Goal: Task Accomplishment & Management: Use online tool/utility

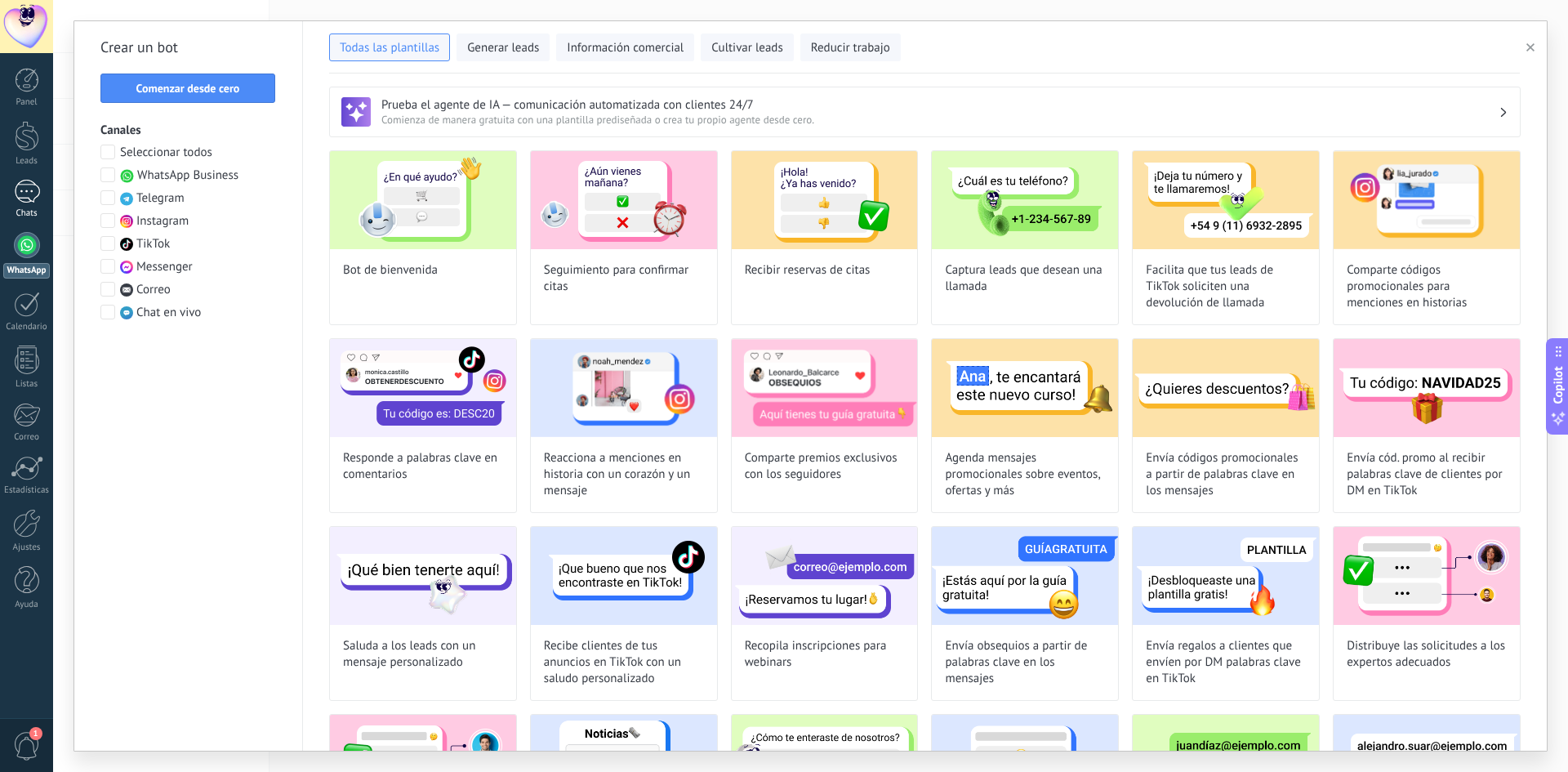
click at [24, 201] on div at bounding box center [27, 191] width 26 height 24
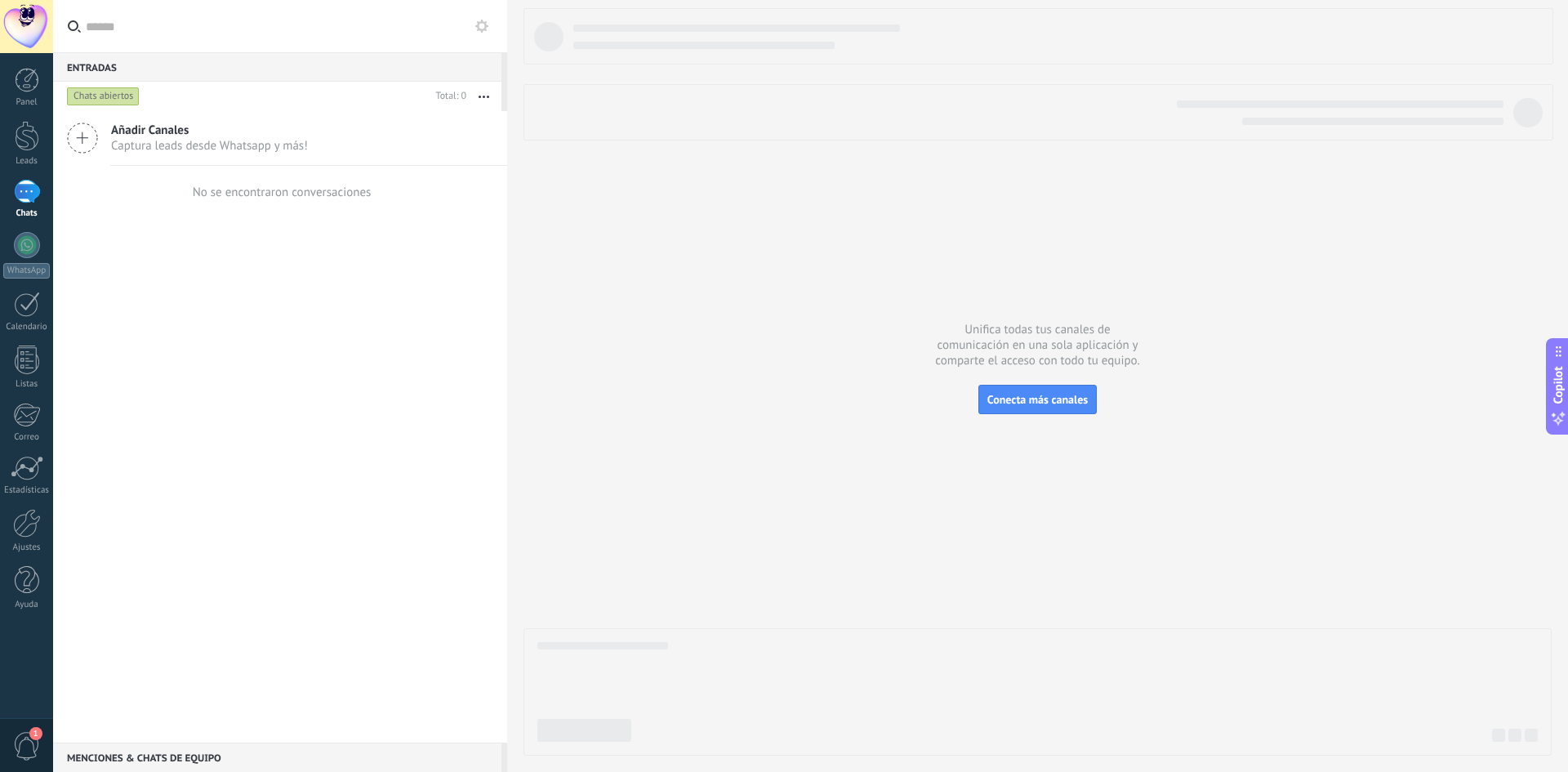
click at [198, 144] on span "Captura leads desde Whatsapp y más!" at bounding box center [210, 146] width 196 height 15
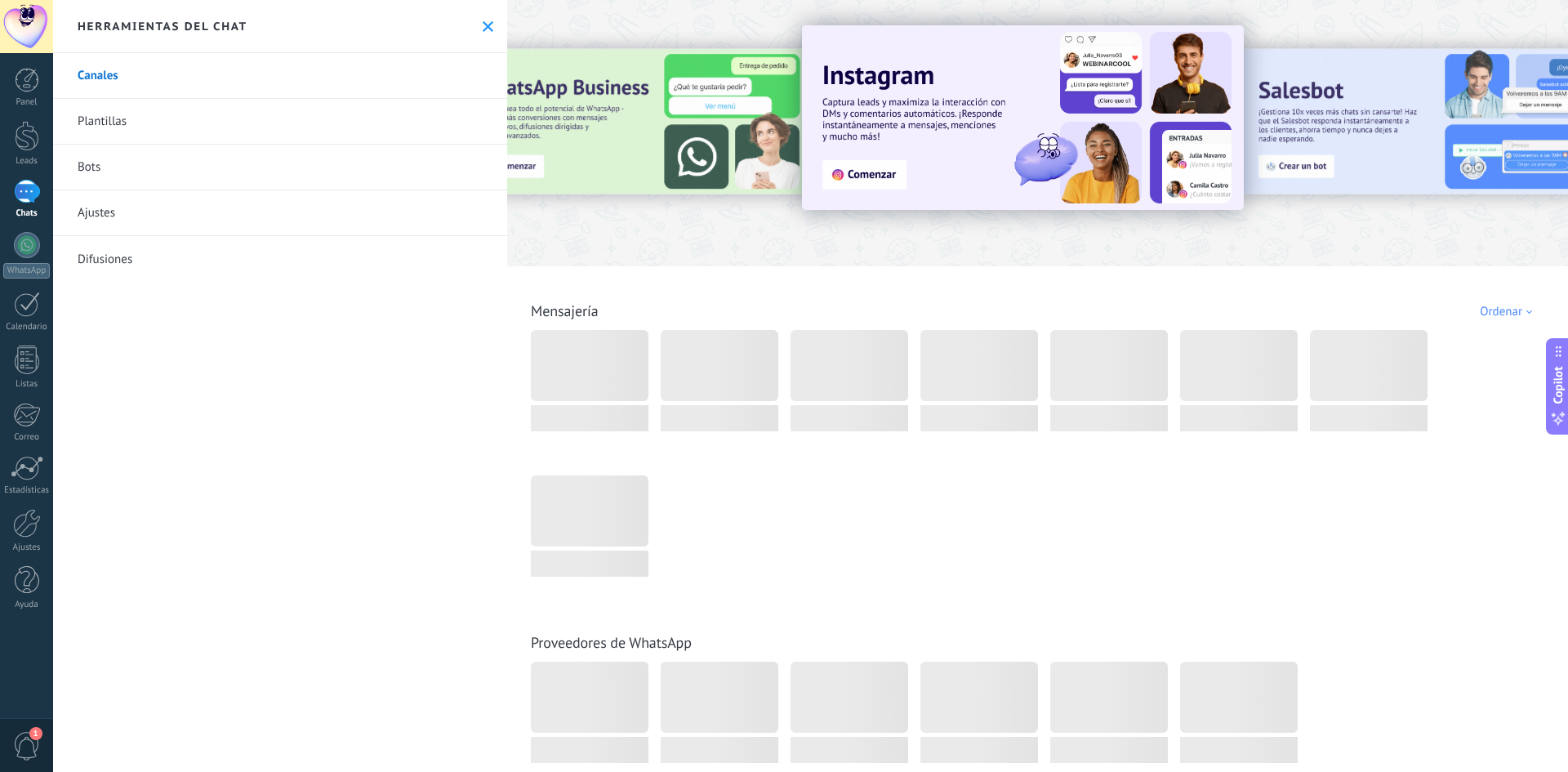
click at [128, 180] on link "Bots" at bounding box center [280, 167] width 454 height 45
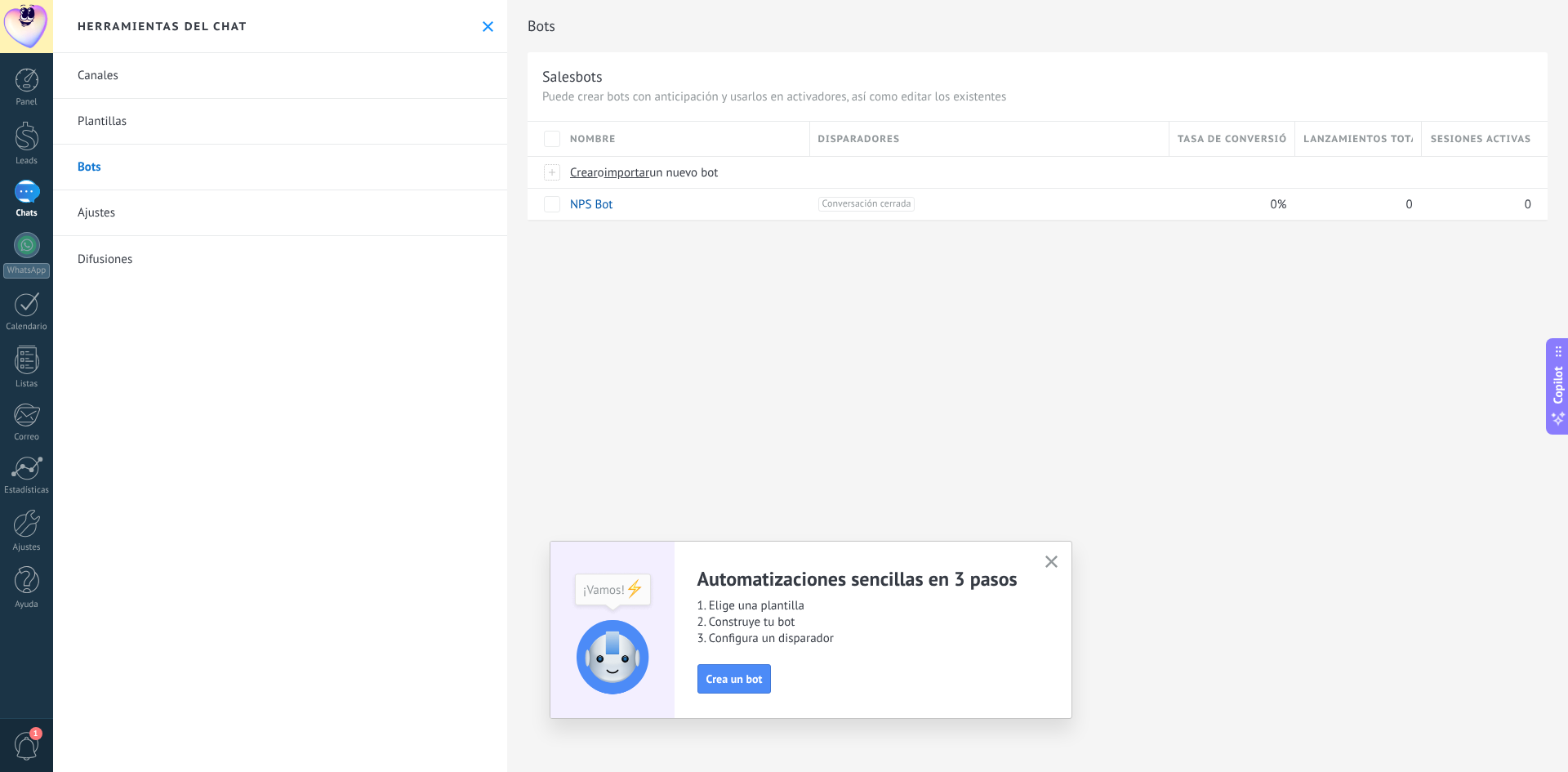
click at [1059, 555] on button "button" at bounding box center [1051, 562] width 21 height 22
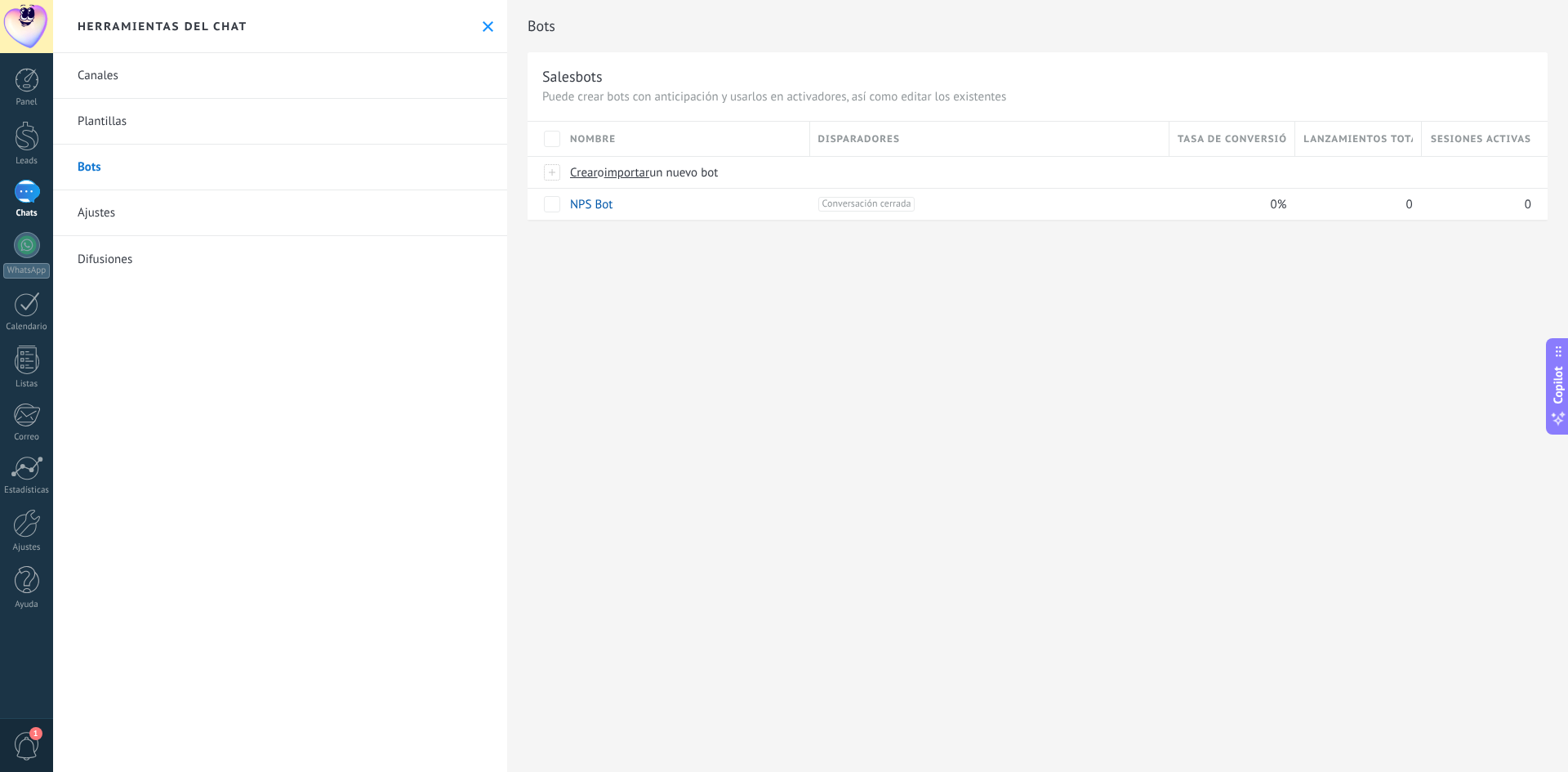
click at [172, 213] on link "Ajustes" at bounding box center [280, 213] width 454 height 45
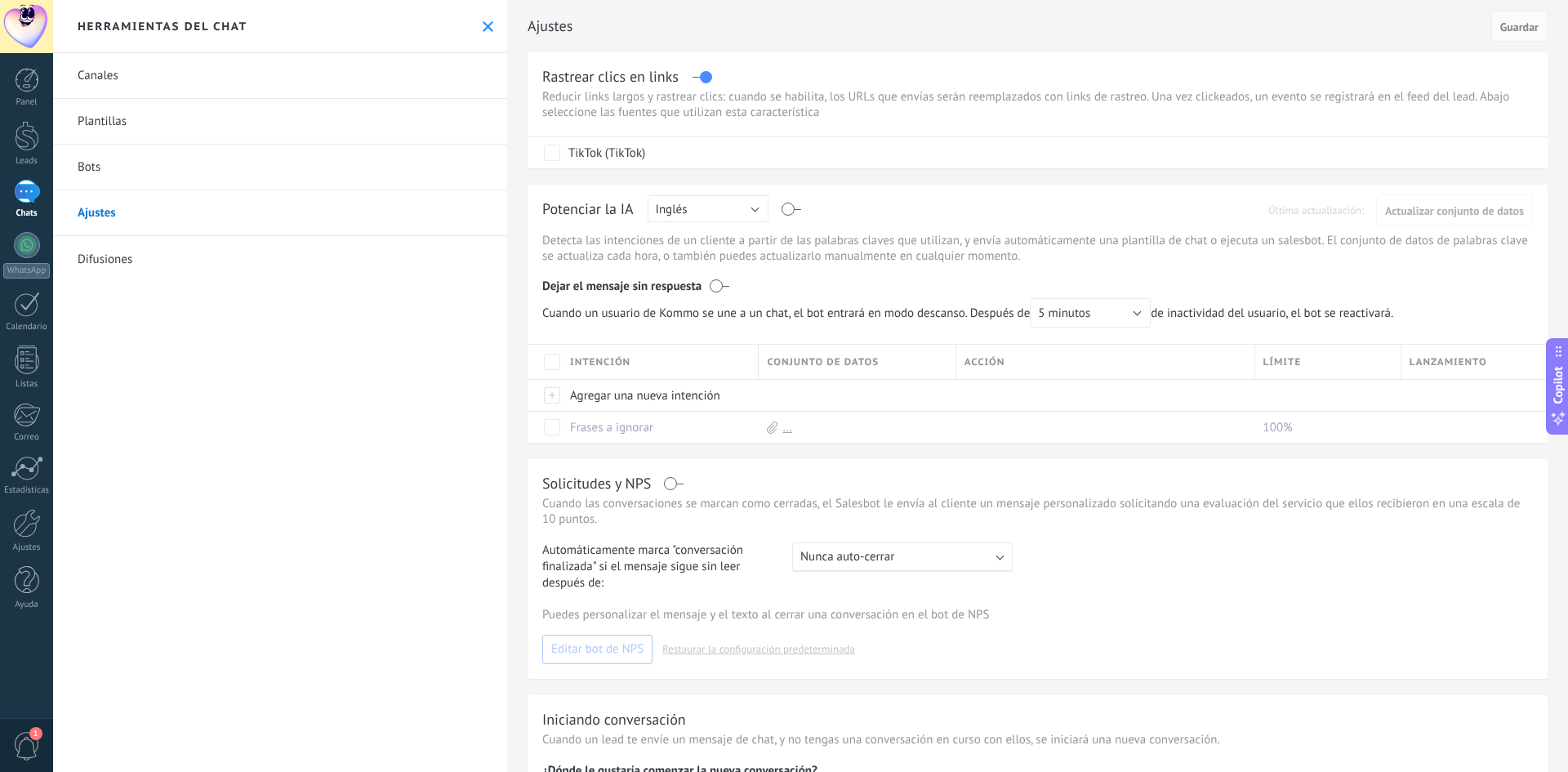
click at [148, 120] on link "Plantillas" at bounding box center [280, 122] width 454 height 45
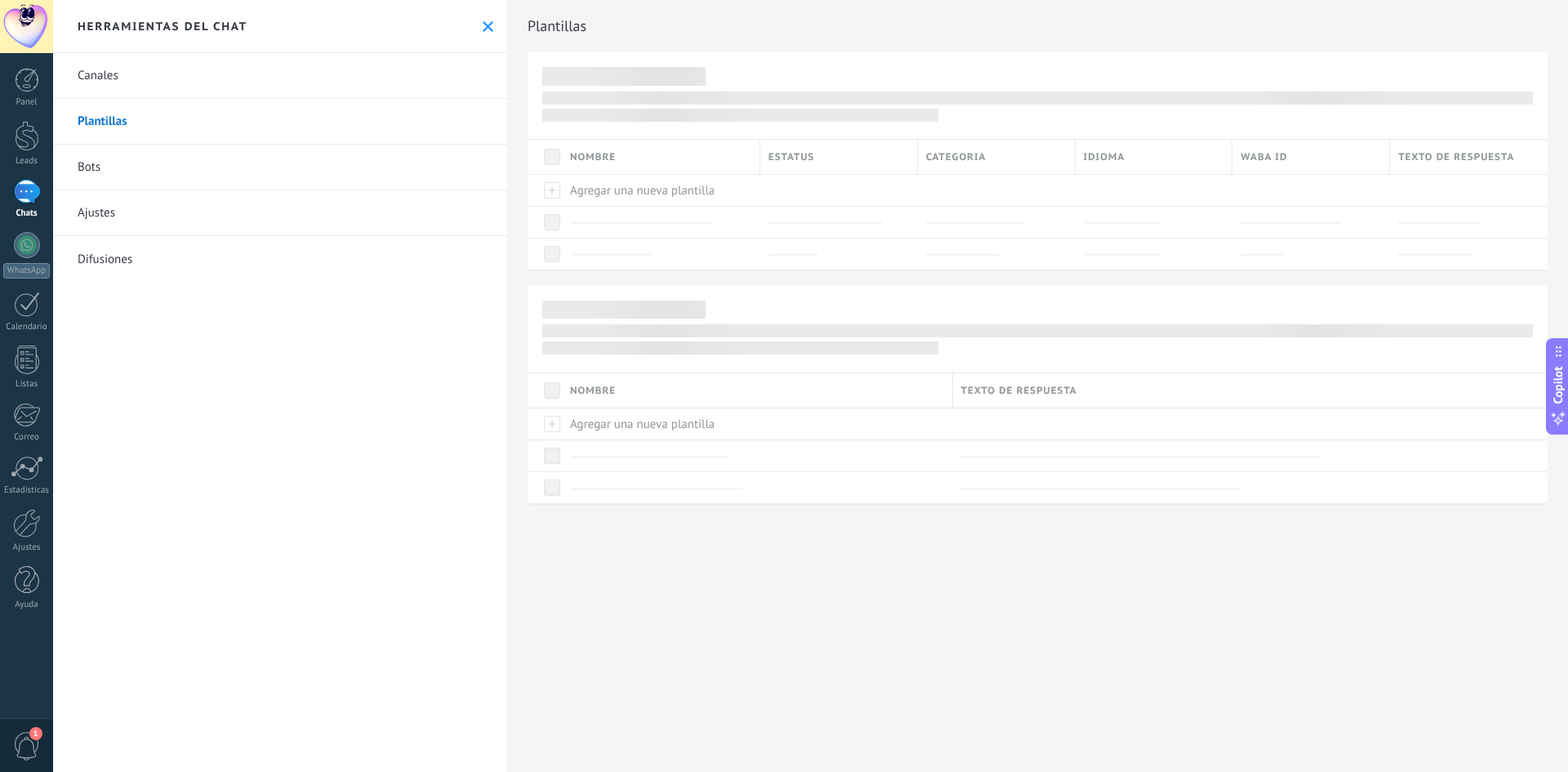
click at [125, 76] on link "Canales" at bounding box center [280, 76] width 454 height 45
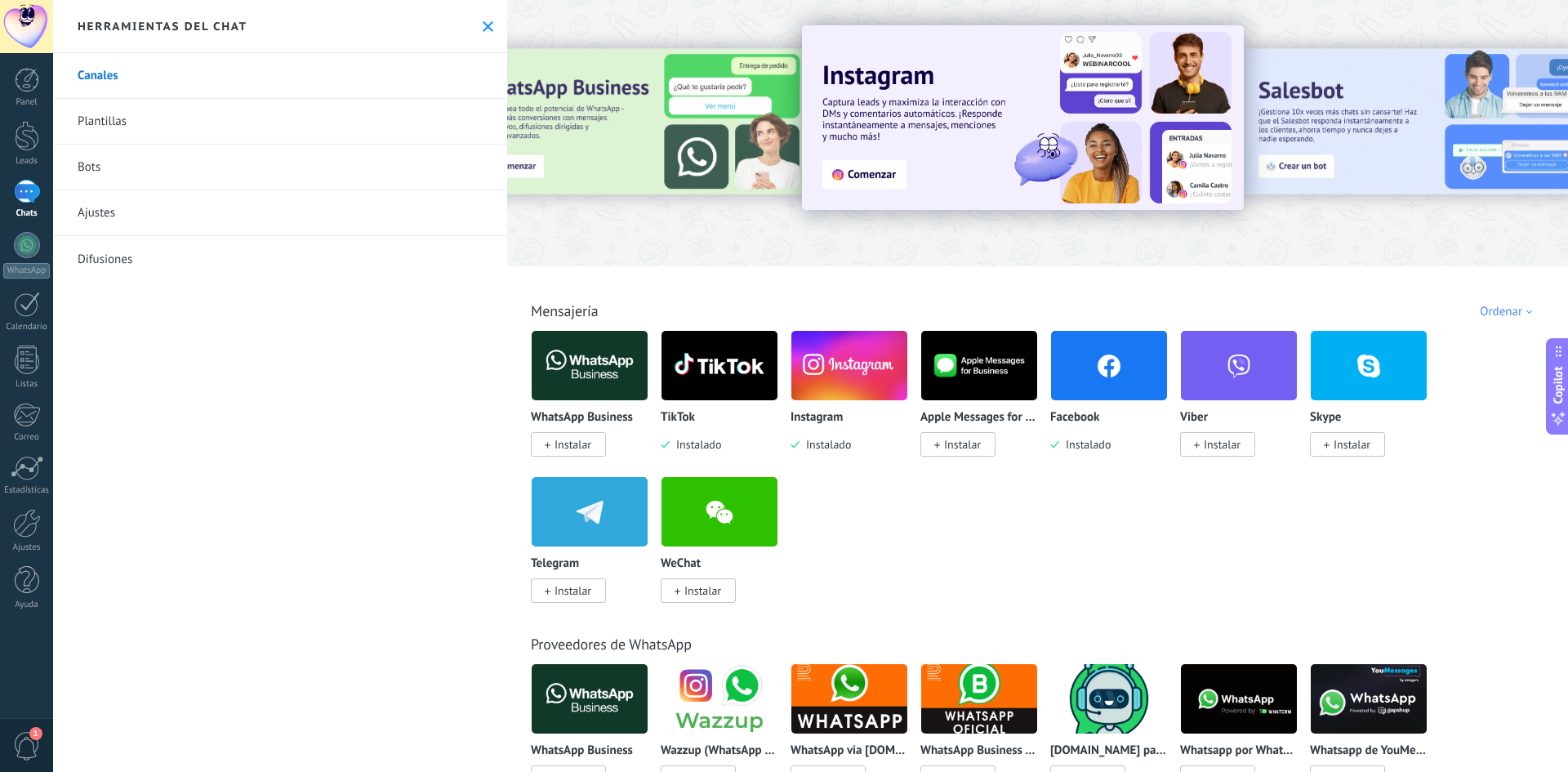
click at [702, 377] on img at bounding box center [719, 366] width 116 height 79
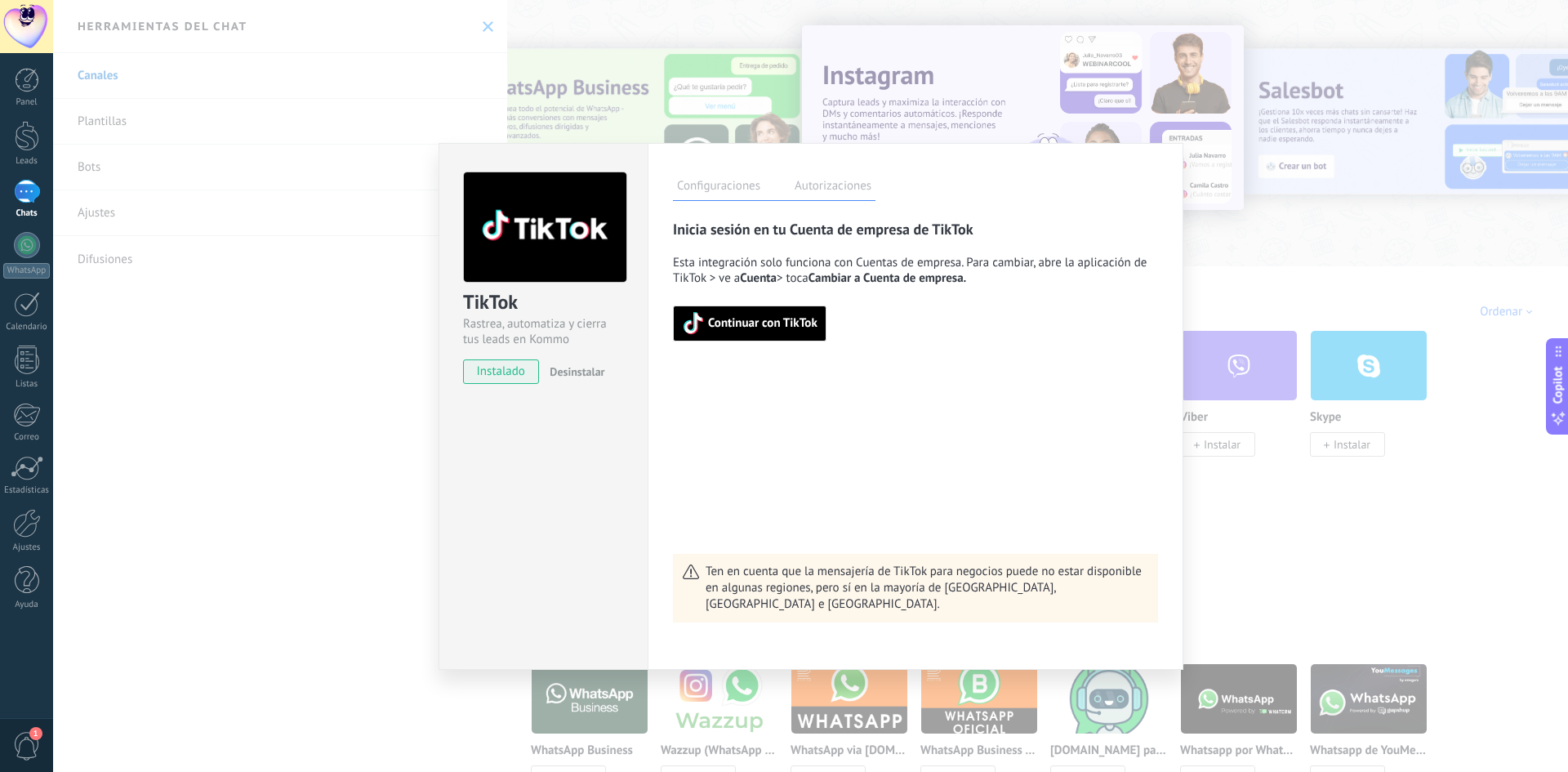
click at [726, 329] on span "Continuar con TikTok" at bounding box center [763, 323] width 110 height 11
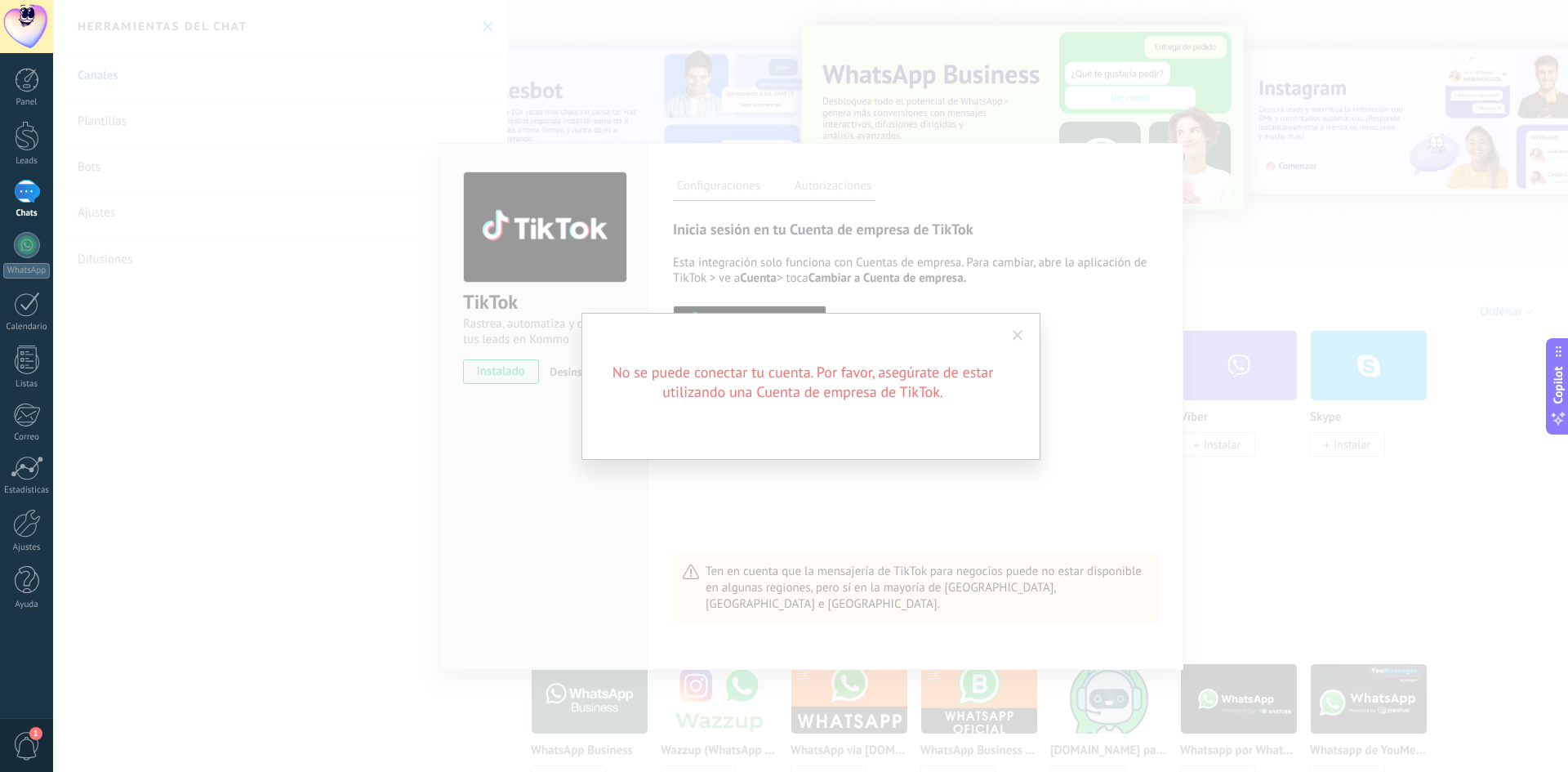
click at [1023, 329] on span at bounding box center [1018, 335] width 27 height 27
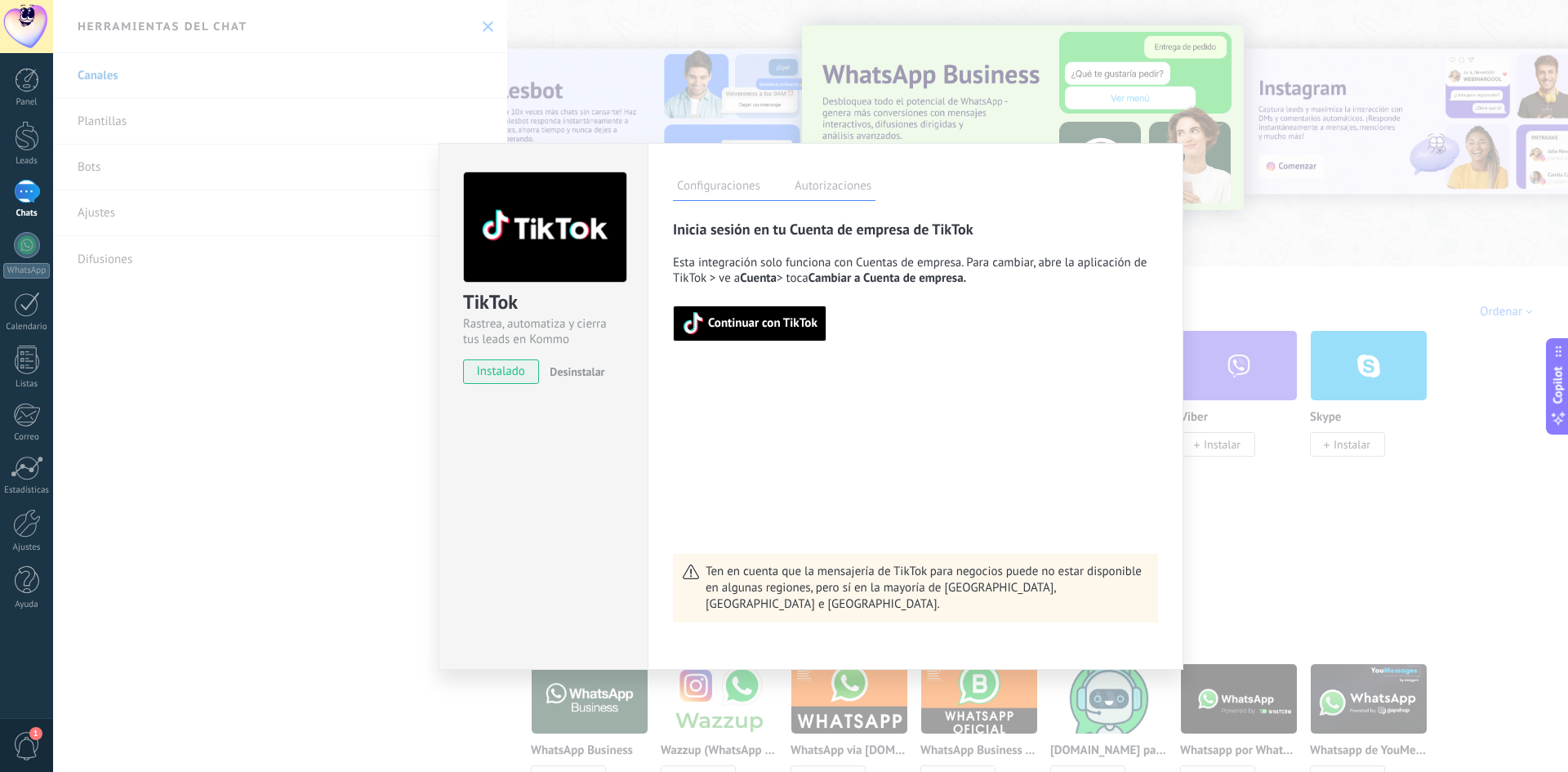
click at [761, 329] on span "Continuar con TikTok" at bounding box center [763, 323] width 110 height 11
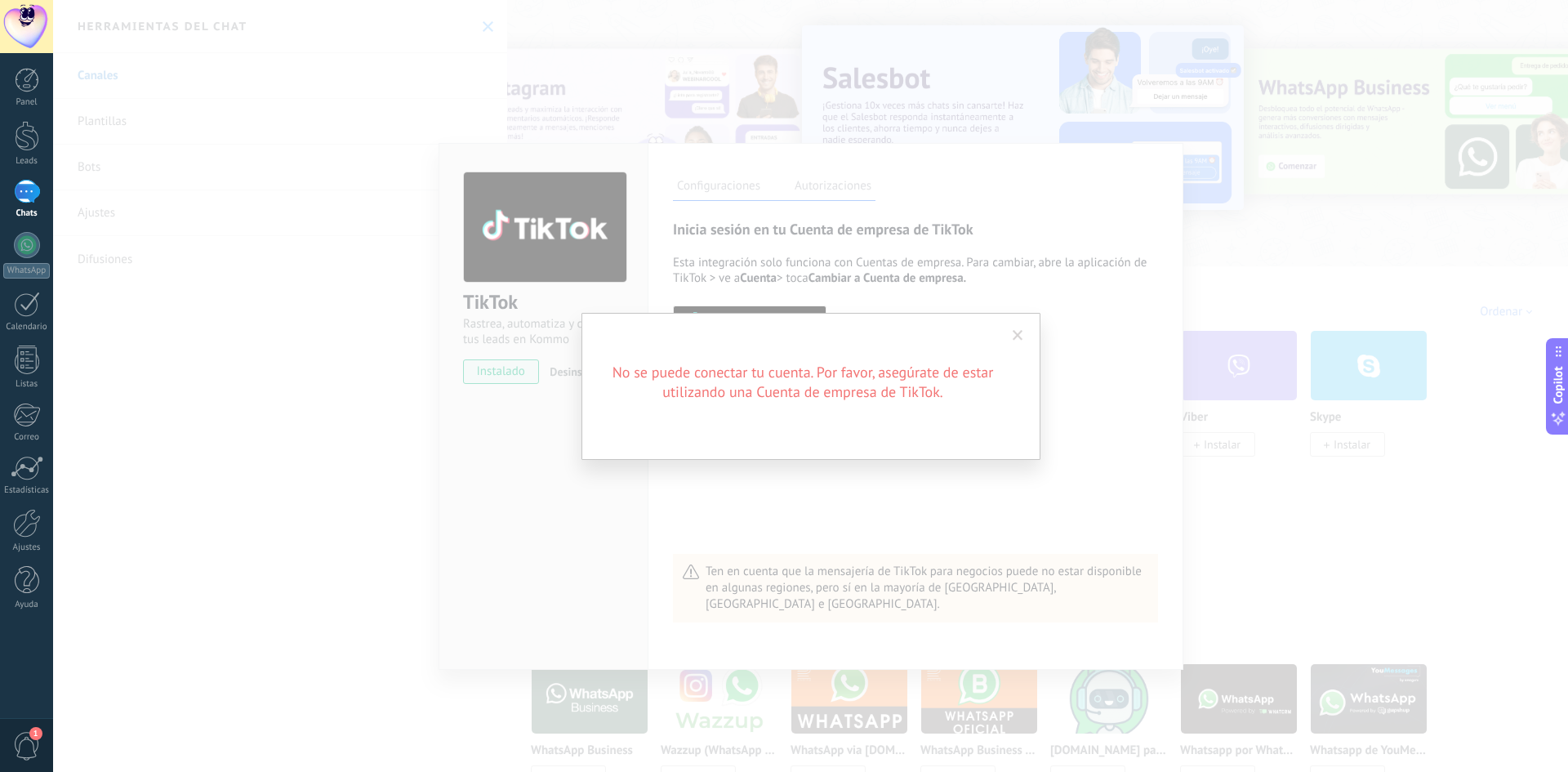
click at [1018, 341] on span at bounding box center [1018, 335] width 27 height 27
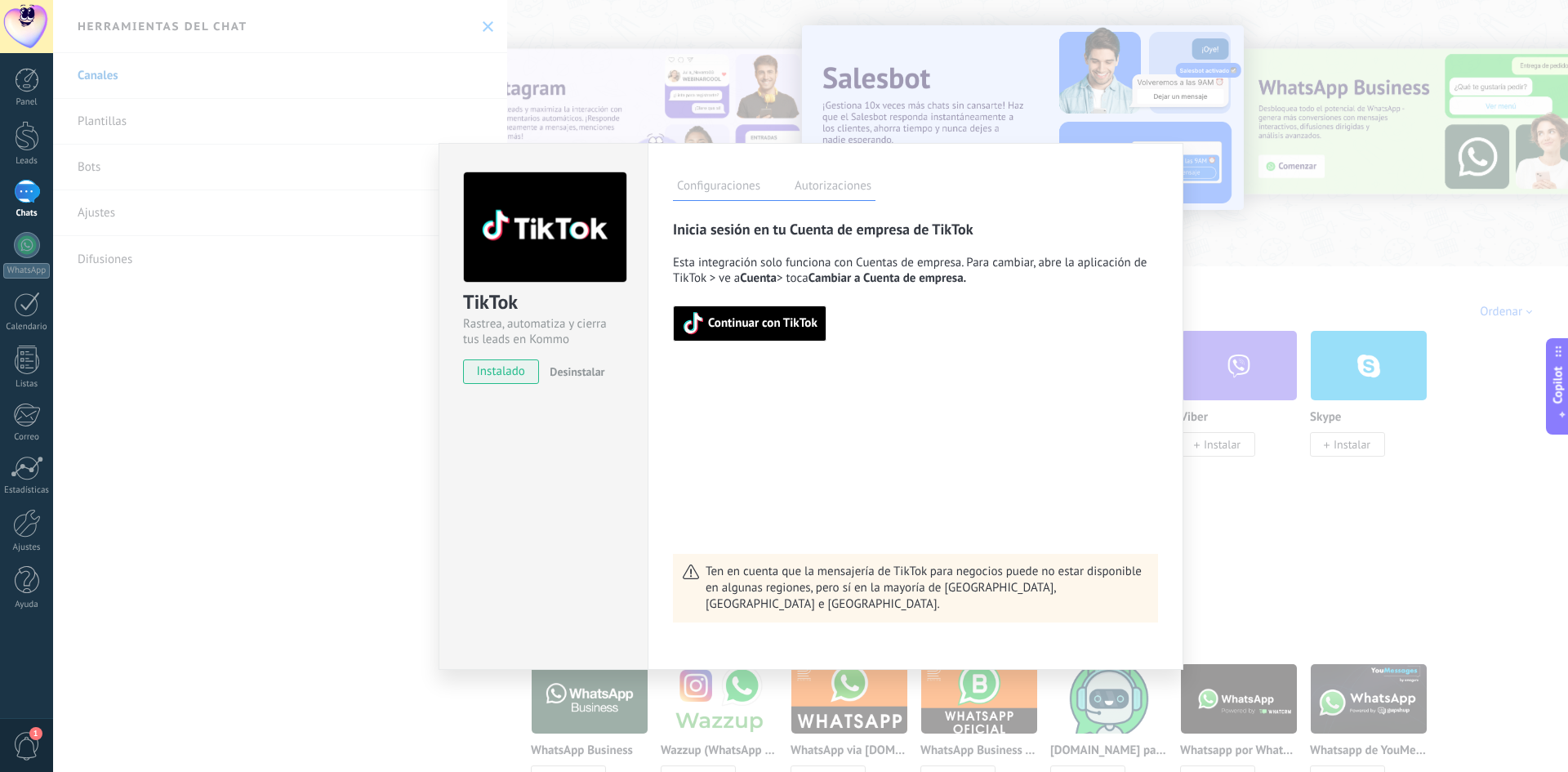
click at [1290, 533] on div "TikTok Rastrea, automatiza y cierra tus leads en Kommo instalado Desinstalar Co…" at bounding box center [810, 386] width 1515 height 772
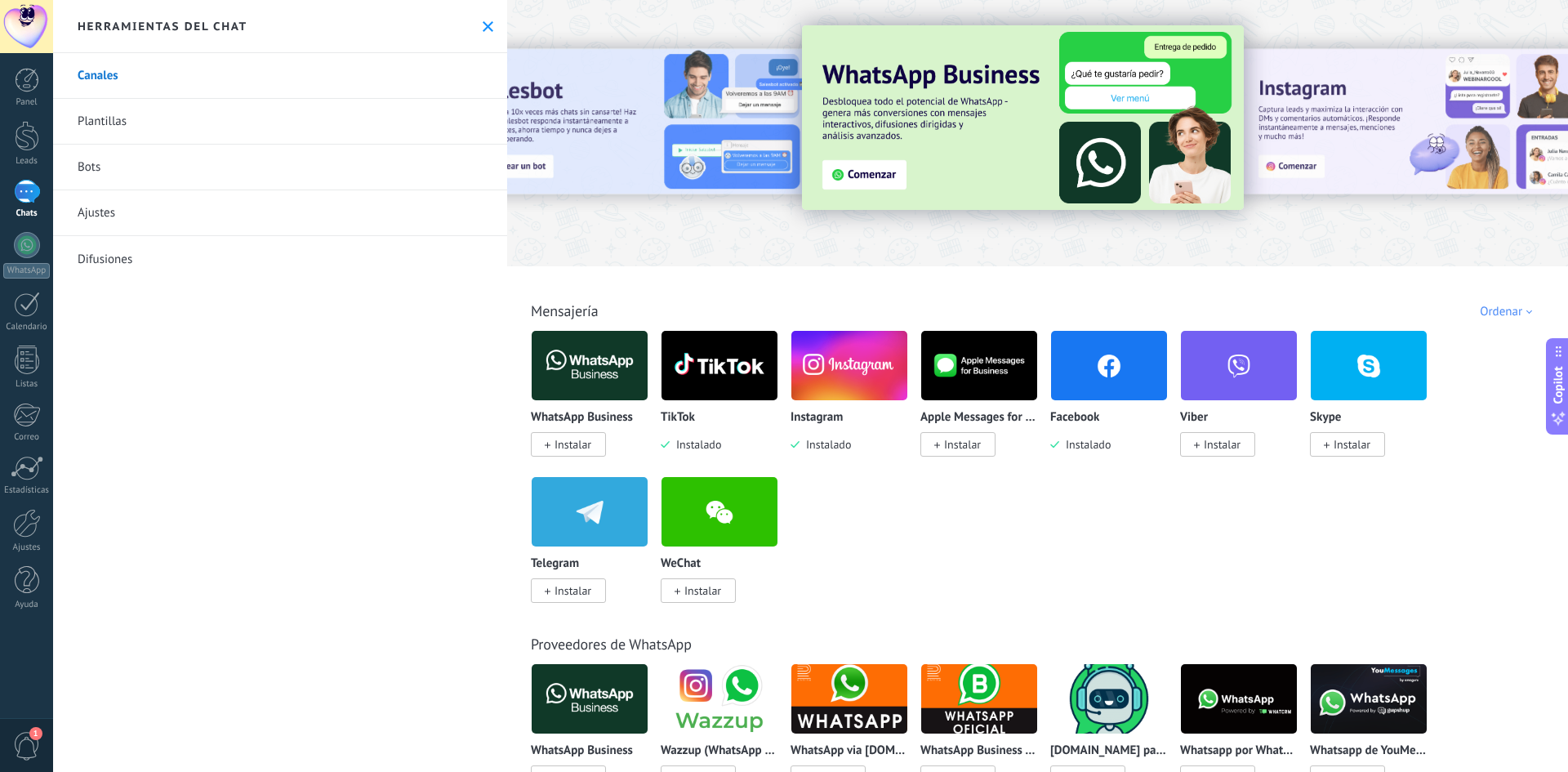
click at [673, 368] on img at bounding box center [719, 366] width 116 height 79
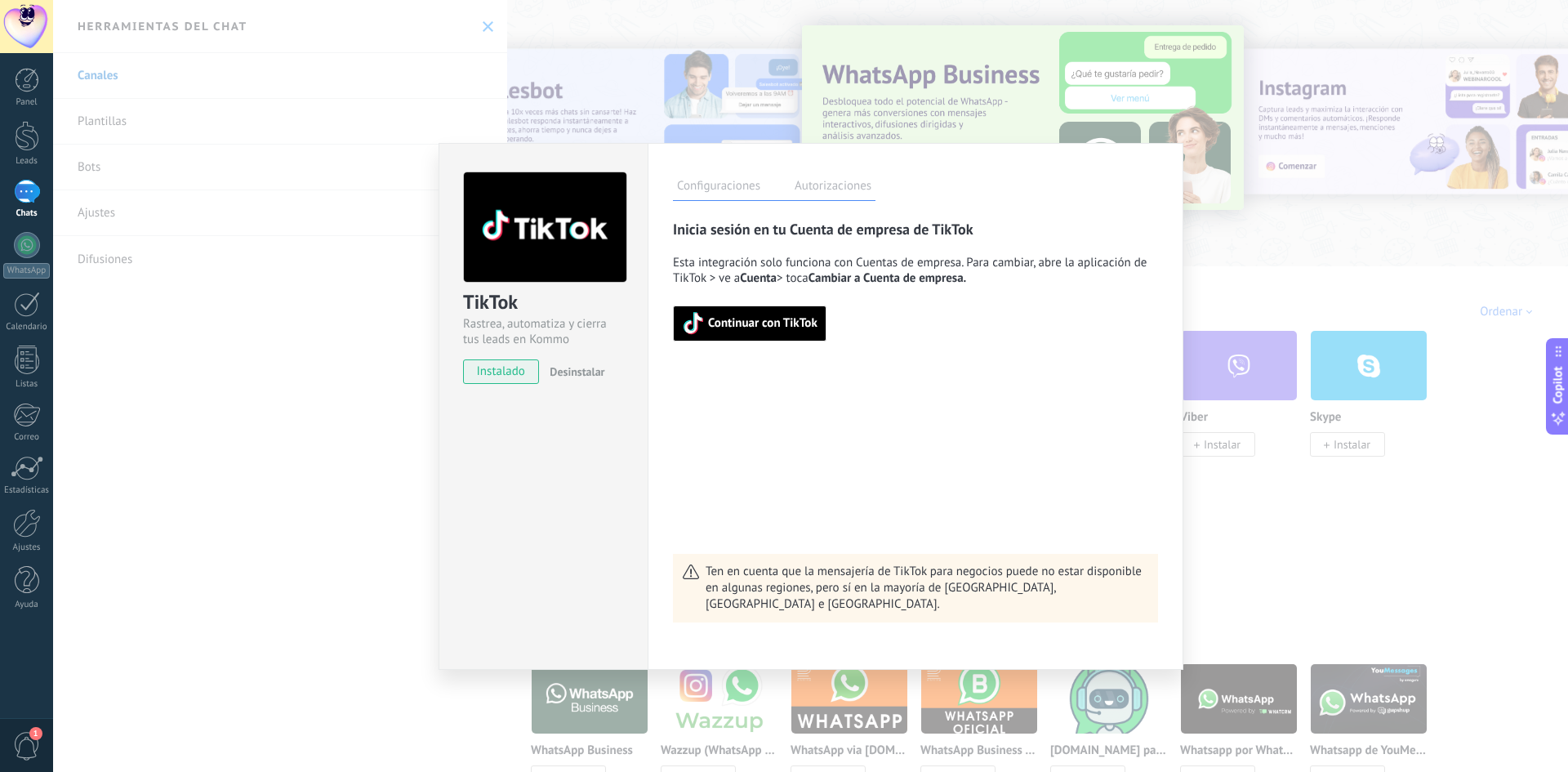
click at [810, 187] on label "Autorizaciones" at bounding box center [833, 188] width 85 height 24
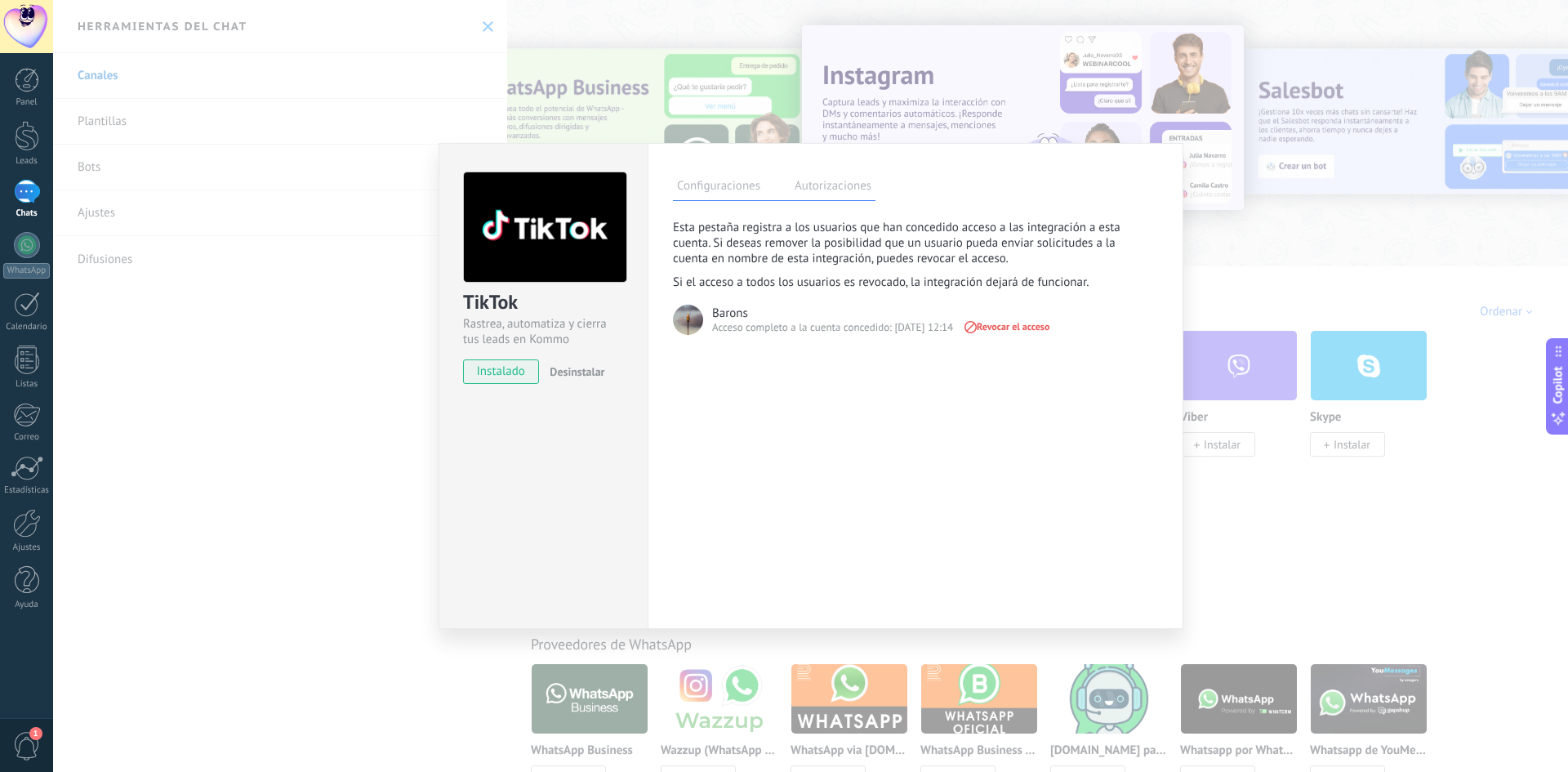
click at [684, 321] on img at bounding box center [688, 320] width 30 height 30
click at [1272, 473] on div "TikTok Rastrea, automatiza y cierra tus leads en Kommo instalado Desinstalar Co…" at bounding box center [810, 386] width 1515 height 772
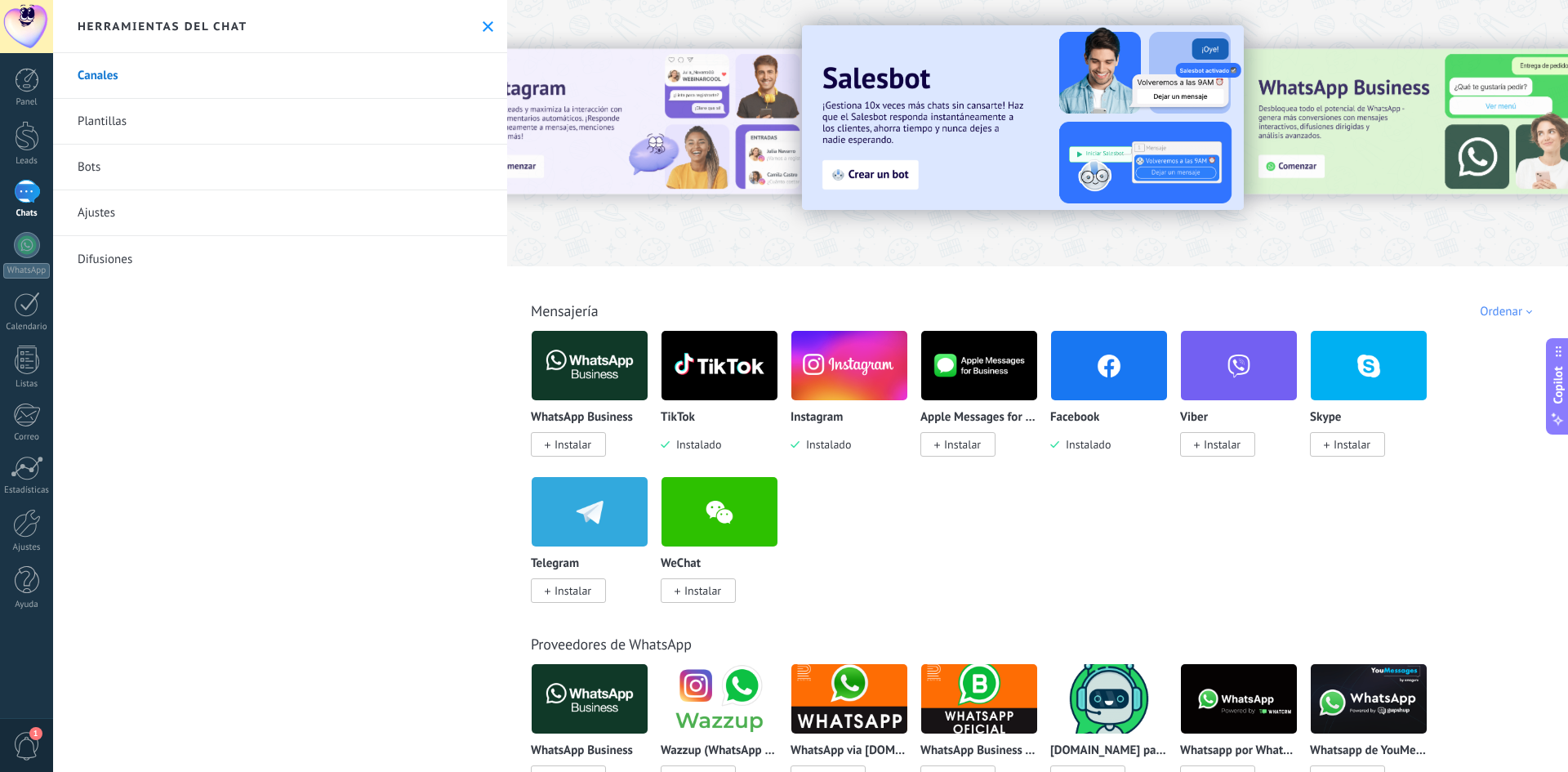
click at [1120, 375] on img at bounding box center [1109, 366] width 116 height 79
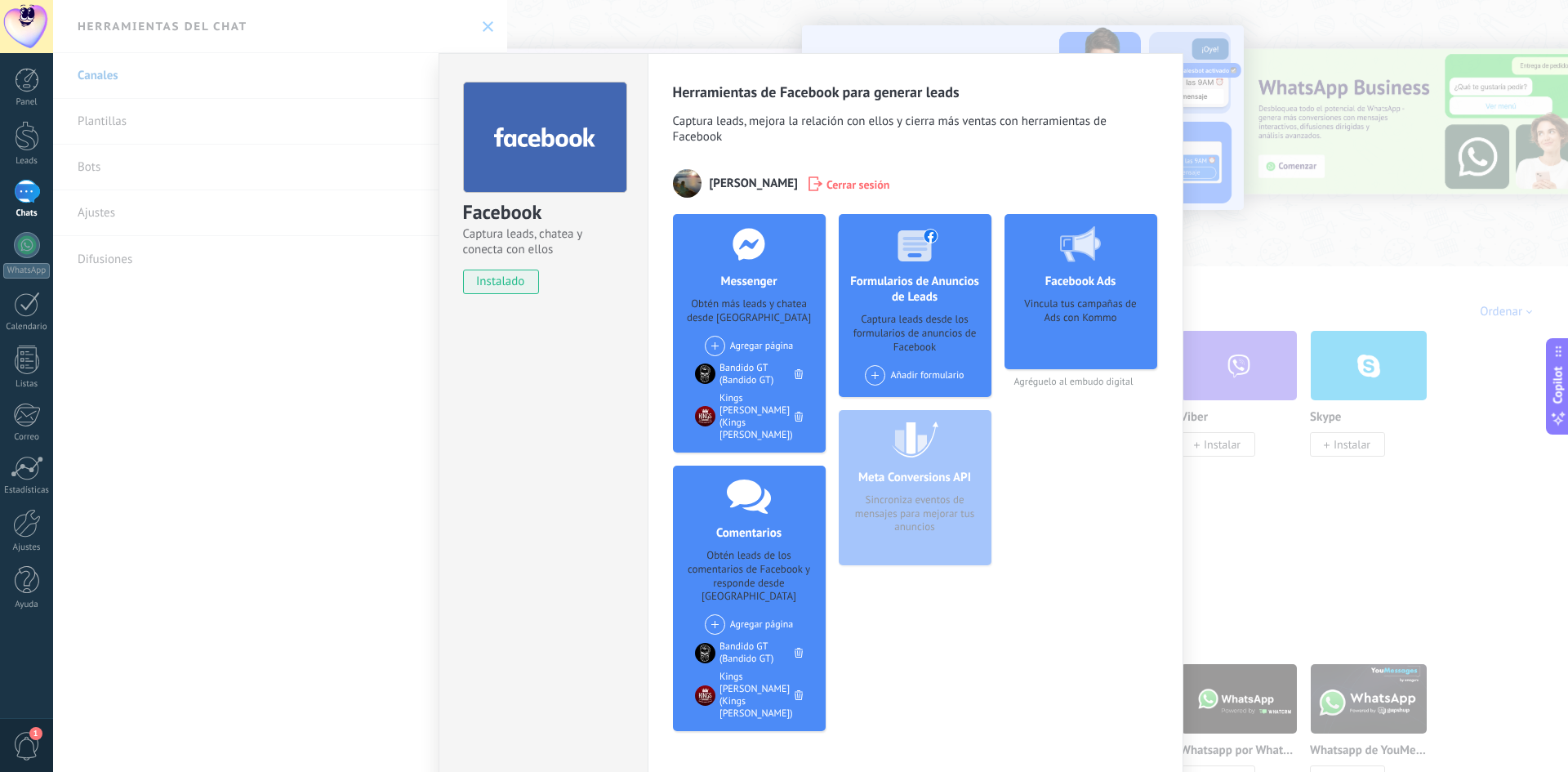
click at [716, 347] on span at bounding box center [715, 346] width 21 height 21
click at [739, 403] on div "Barons Guatemala" at bounding box center [758, 406] width 111 height 32
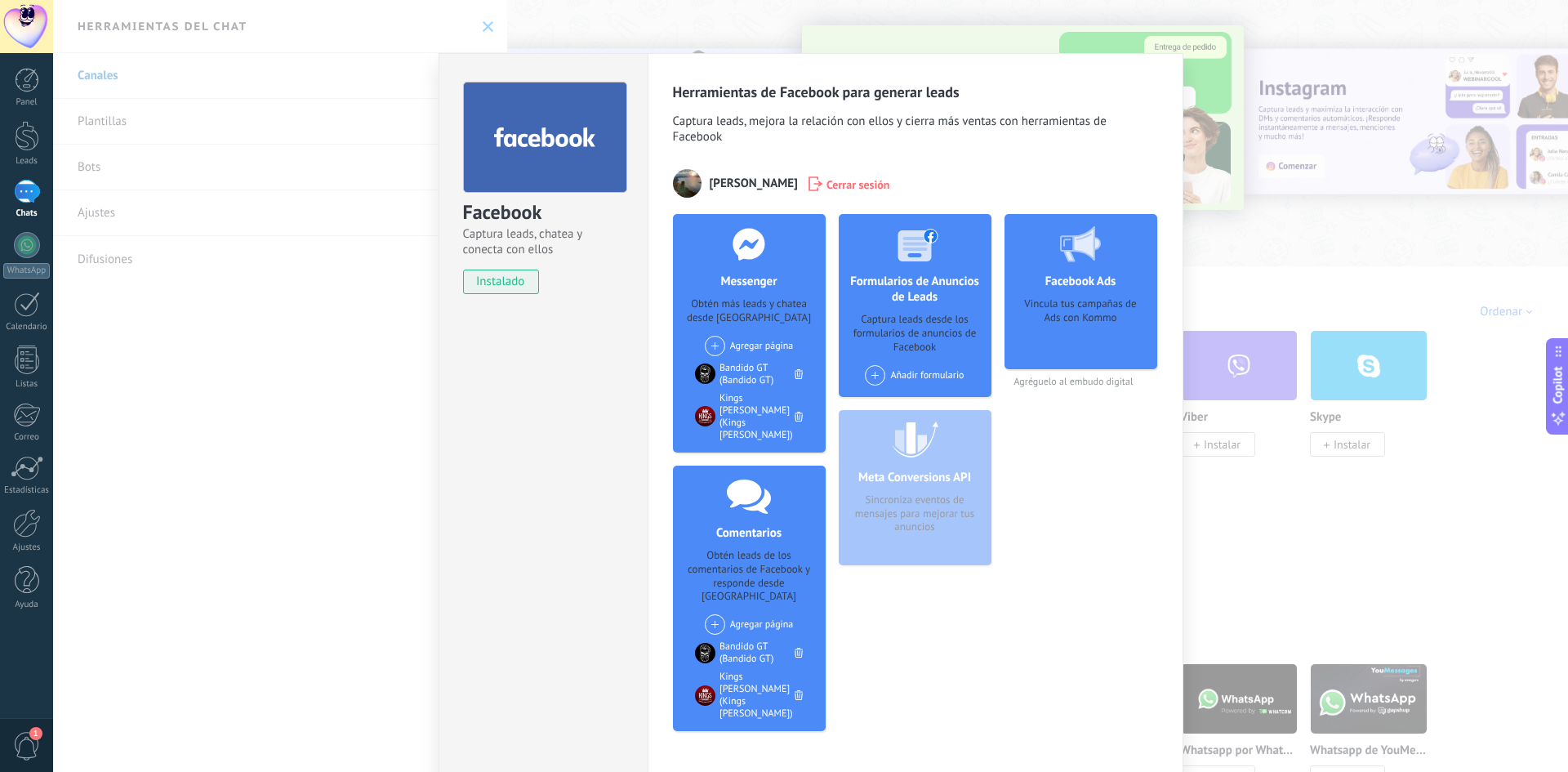
click at [718, 348] on span at bounding box center [715, 346] width 21 height 21
click at [748, 409] on div "Barons Guatemala" at bounding box center [758, 406] width 111 height 32
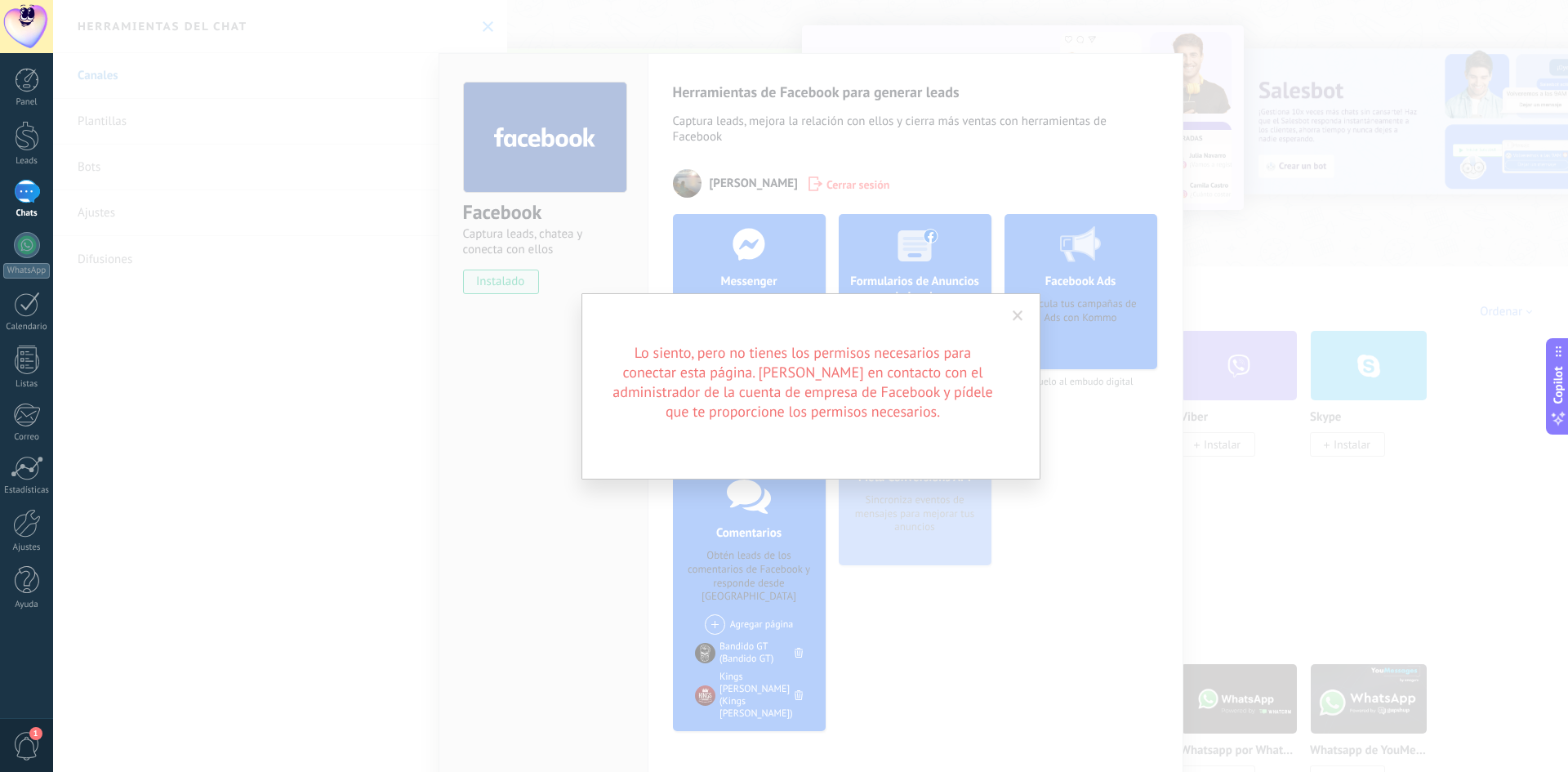
click at [1017, 314] on span at bounding box center [1017, 317] width 10 height 11
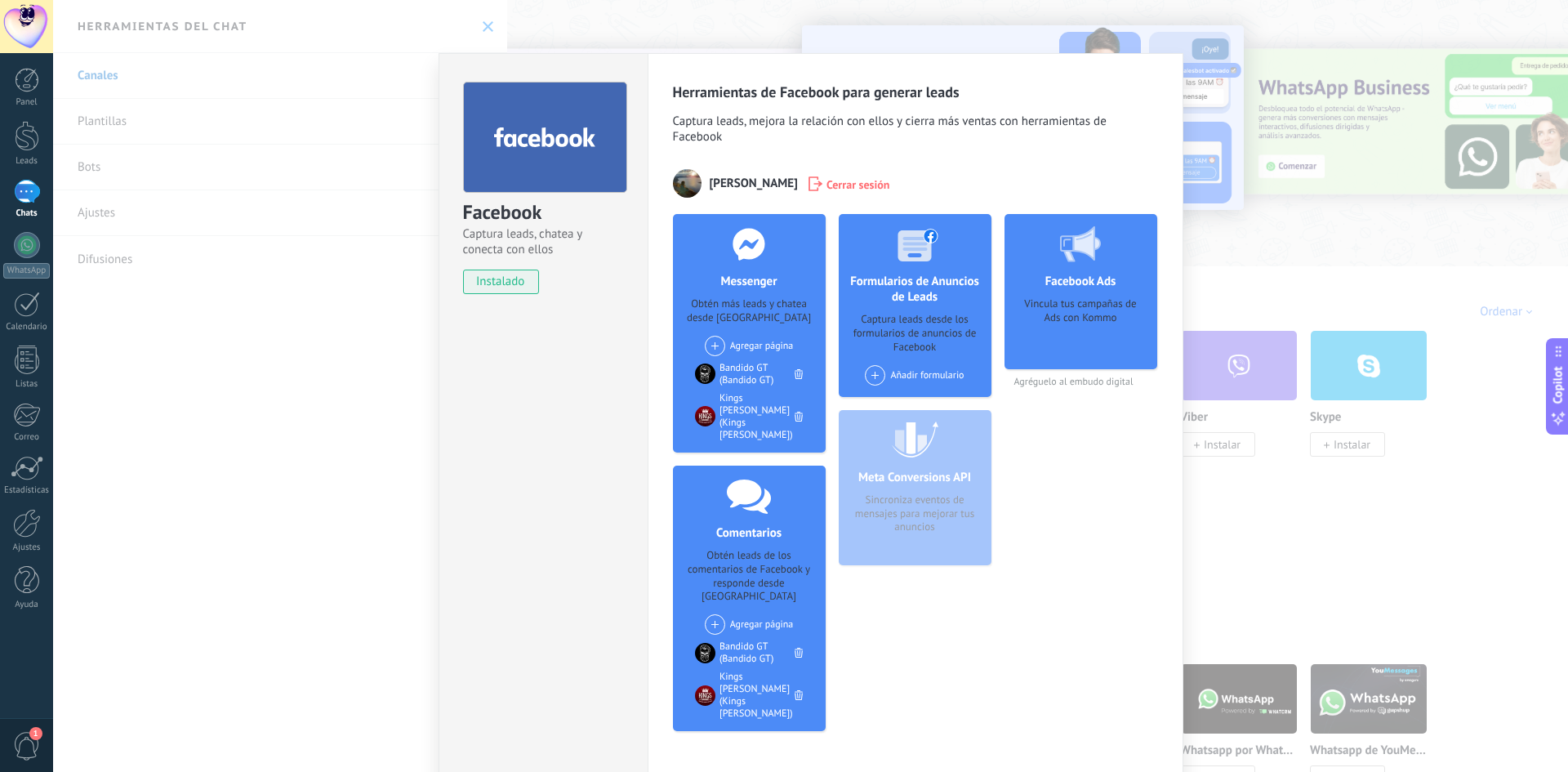
click at [736, 18] on div "Facebook Captura leads, chatea y conecta con ellos instalado Desinstalar Herram…" at bounding box center [810, 386] width 1515 height 772
